Goal: Transaction & Acquisition: Purchase product/service

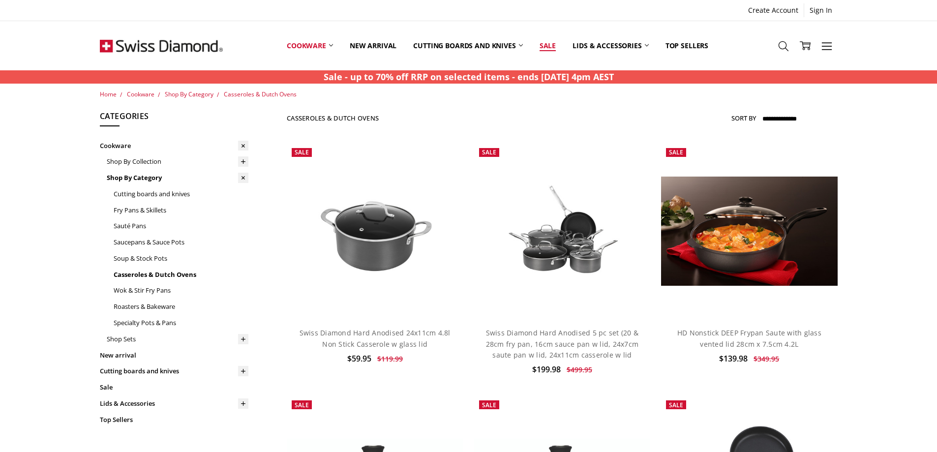
click at [546, 42] on link "Sale" at bounding box center [547, 46] width 33 height 44
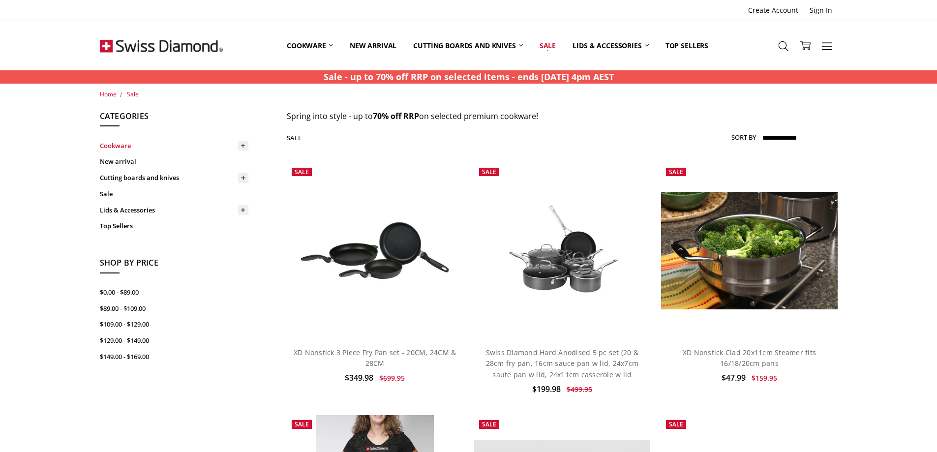
click at [120, 140] on link "Cookware" at bounding box center [174, 146] width 149 height 16
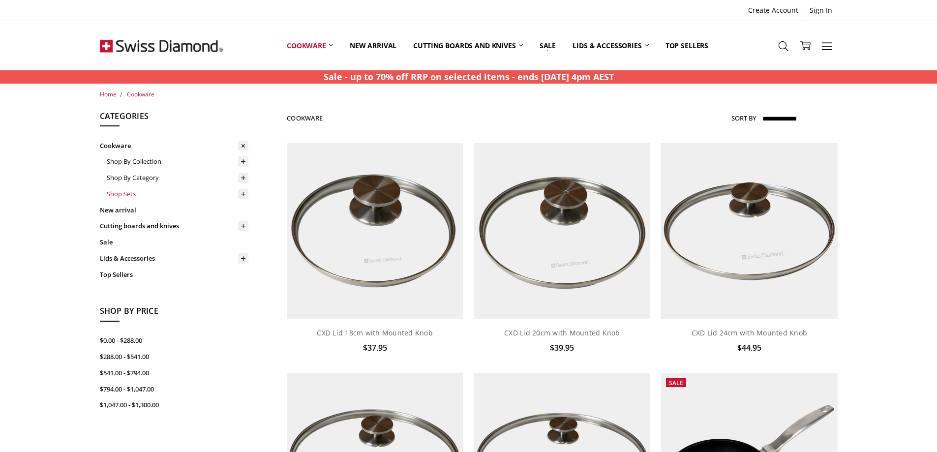
click at [127, 192] on link "Shop Sets" at bounding box center [178, 194] width 142 height 16
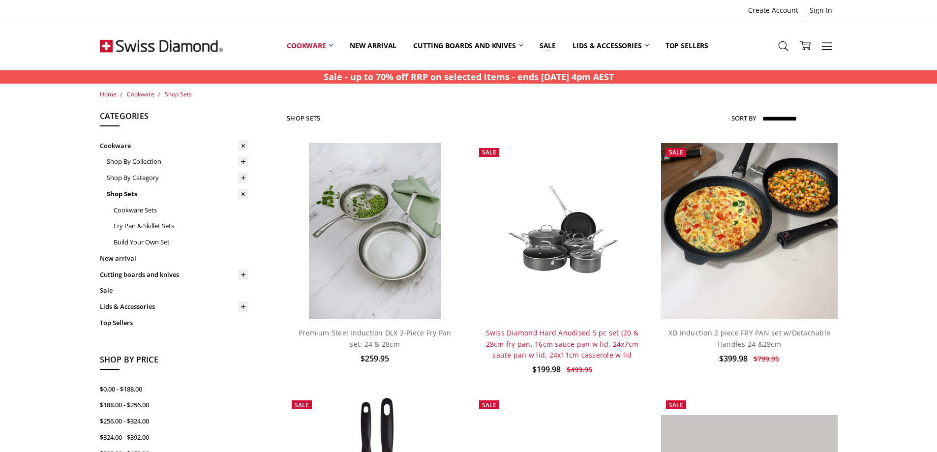
click at [586, 334] on link "Swiss Diamond Hard Anodised 5 pc set (20 & 28cm fry pan, 16cm sauce pan w lid, …" at bounding box center [562, 343] width 153 height 31
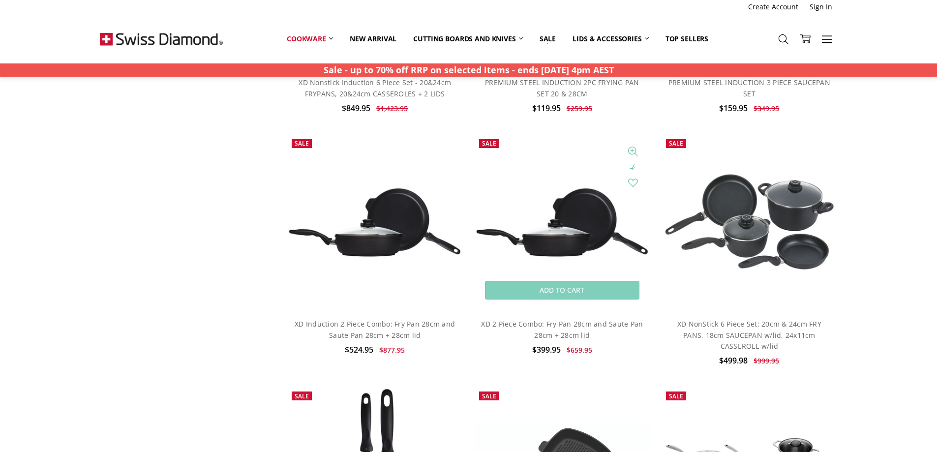
scroll to position [787, 0]
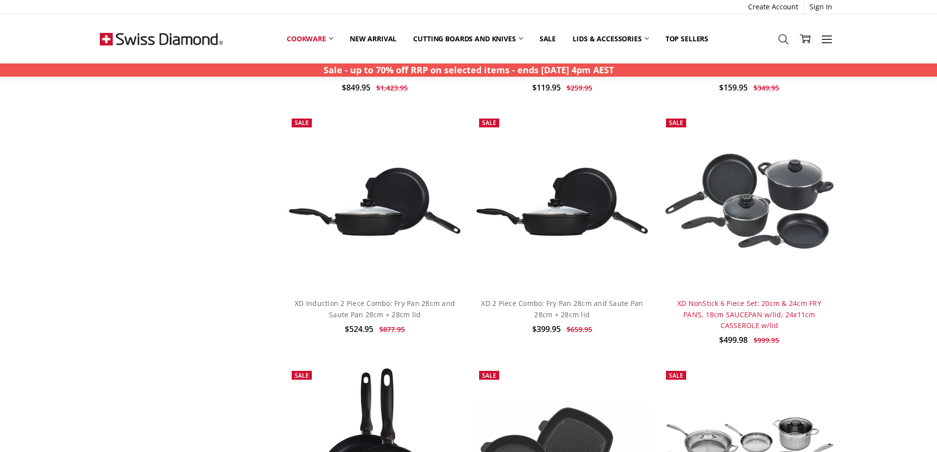
click at [720, 303] on link "XD NonStick 6 Piece Set: 20cm & 24cm FRY PANS, 18cm SAUCEPAN w/lid, 24x11cm CAS…" at bounding box center [750, 314] width 144 height 31
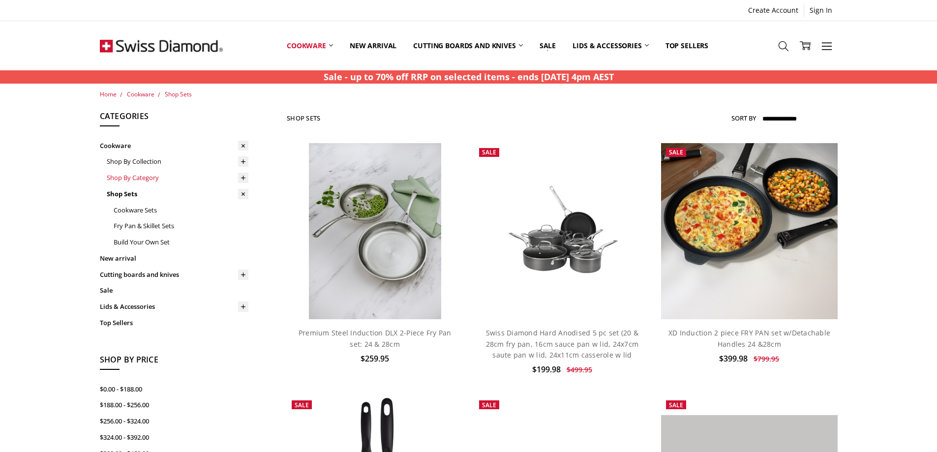
click at [150, 180] on link "Shop By Category" at bounding box center [178, 178] width 142 height 16
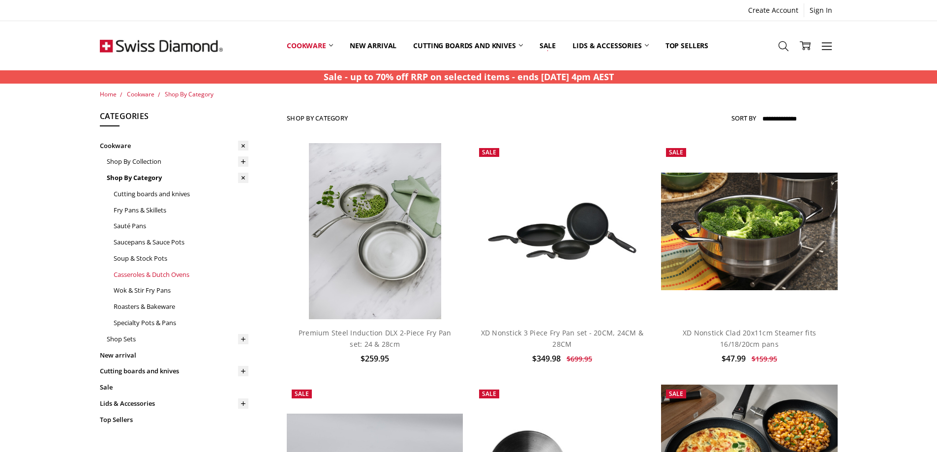
click at [177, 275] on link "Casseroles & Dutch Ovens" at bounding box center [181, 275] width 135 height 16
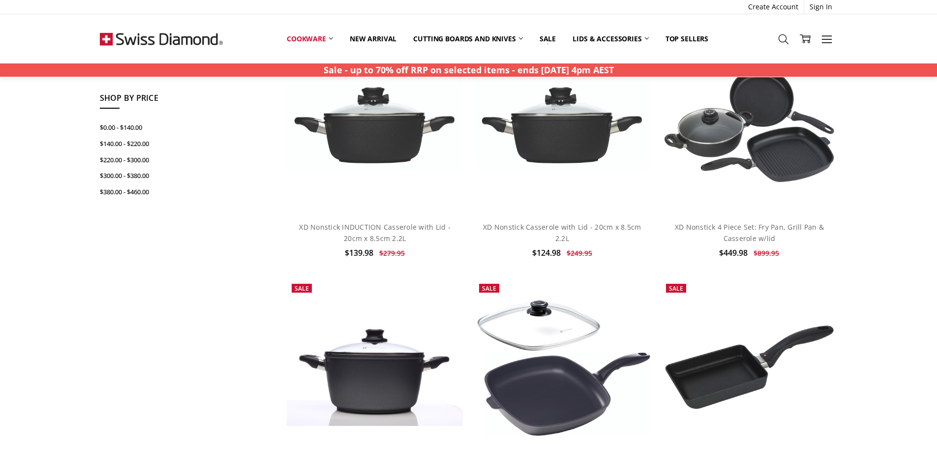
scroll to position [394, 0]
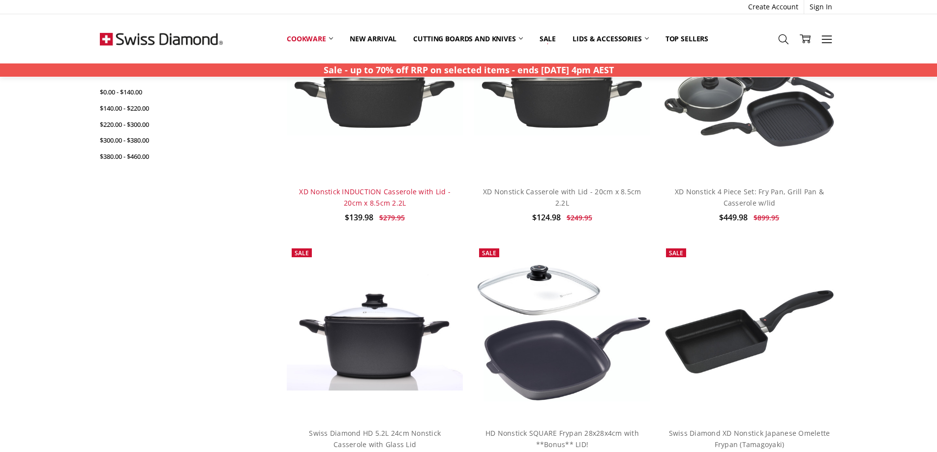
click at [405, 190] on link "XD Nonstick INDUCTION Casserole with Lid - 20cm x 8.5cm 2.2L" at bounding box center [375, 197] width 152 height 20
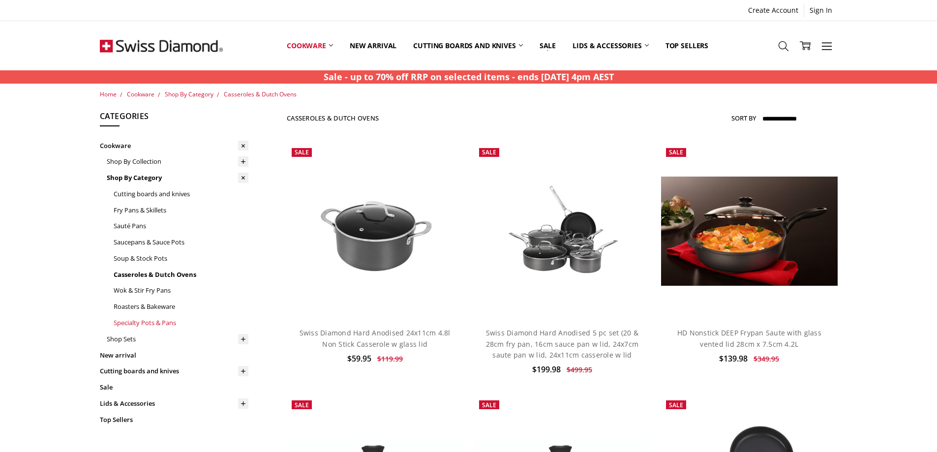
click at [123, 324] on link "Specialty Pots & Pans" at bounding box center [181, 323] width 135 height 16
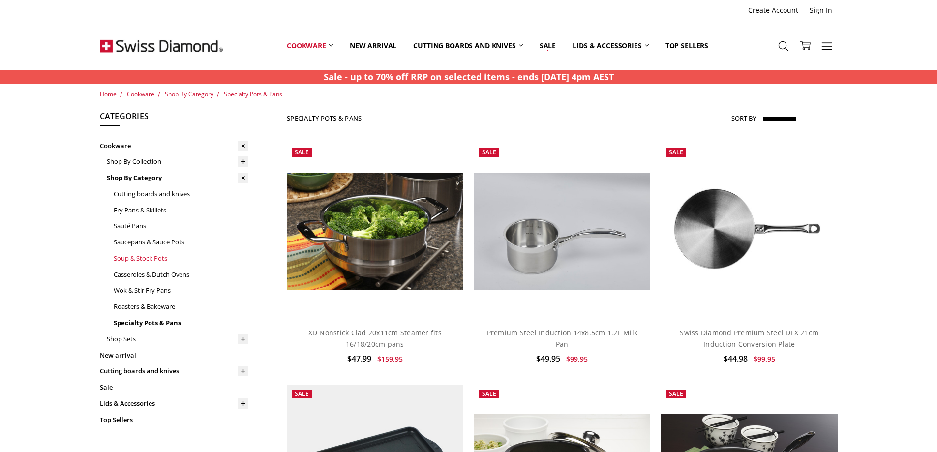
click at [125, 261] on link "Soup & Stock Pots" at bounding box center [181, 258] width 135 height 16
